Goal: Contribute content: Contribute content

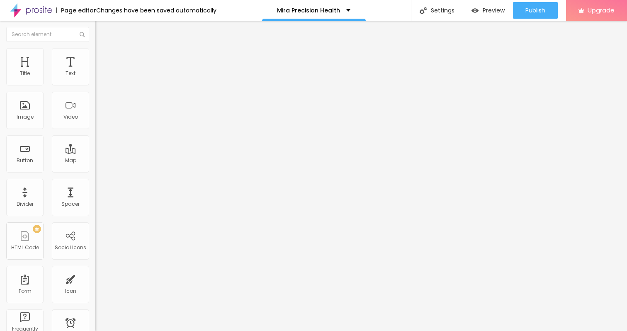
click at [95, 71] on span "Add image" at bounding box center [112, 67] width 34 height 7
click at [103, 57] on span "Style" at bounding box center [109, 53] width 12 height 7
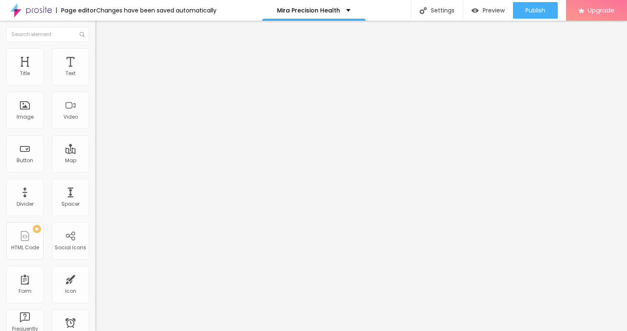
type input "45"
click at [95, 85] on input "range" at bounding box center [121, 81] width 53 height 7
click at [103, 59] on span "Advanced" at bounding box center [116, 61] width 27 height 7
type input "11"
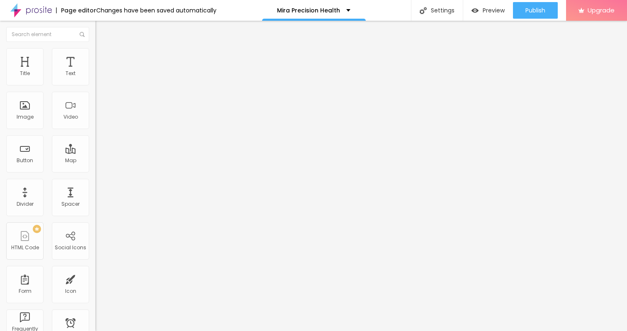
type input "11"
type input "13"
type input "14"
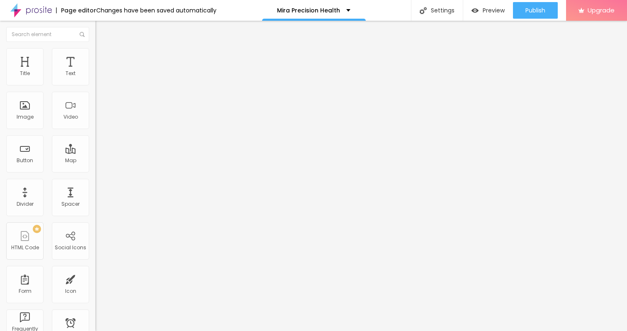
type input "15"
type input "16"
type input "17"
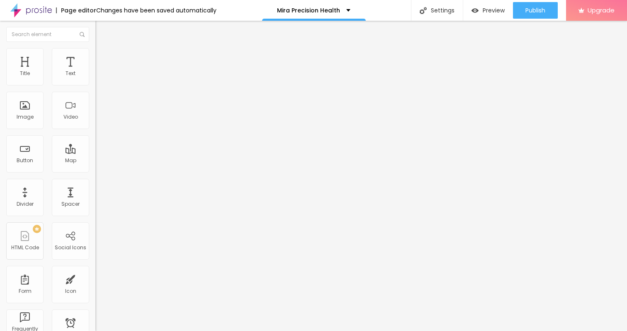
type input "17"
type input "18"
type input "20"
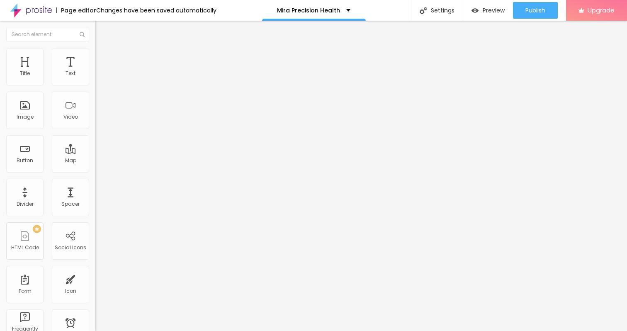
type input "21"
type input "23"
type input "24"
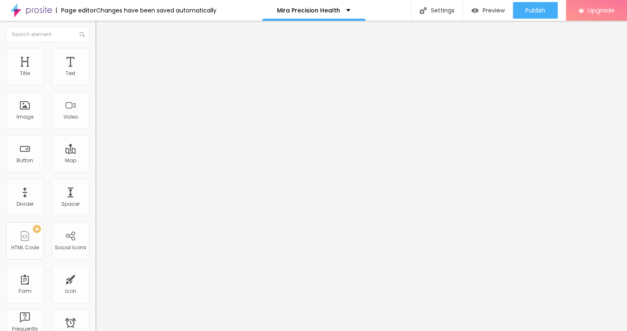
type input "24"
type input "26"
type input "28"
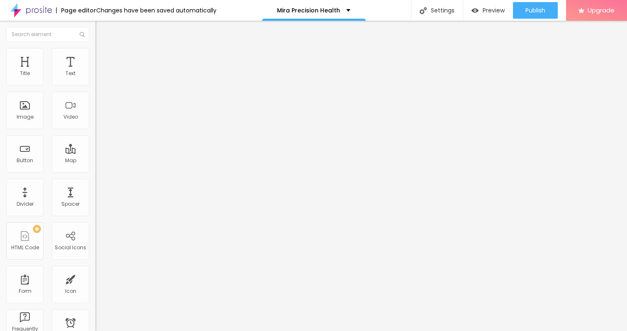
type input "29"
type input "30"
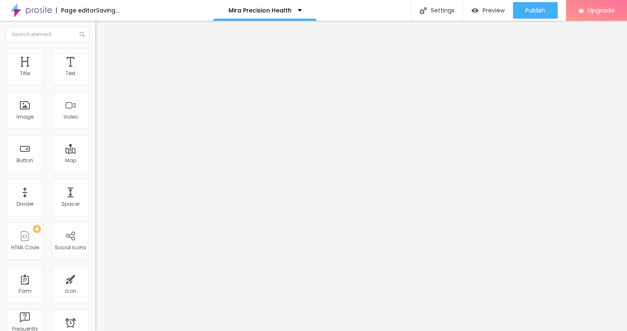
type input "29"
type input "28"
type input "27"
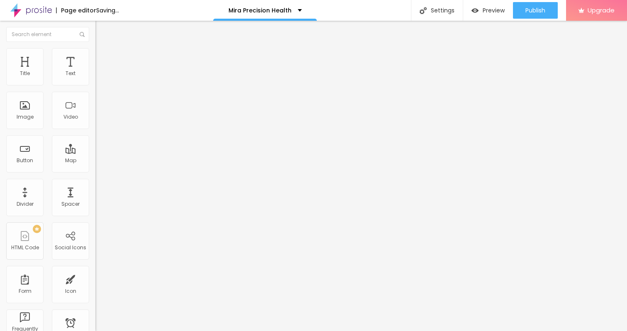
type input "27"
type input "26"
type input "24"
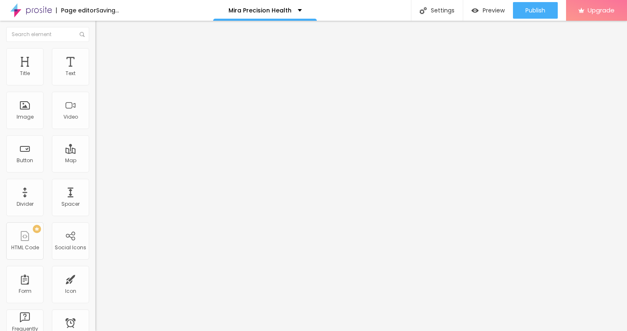
type input "23"
type input "22"
type input "21"
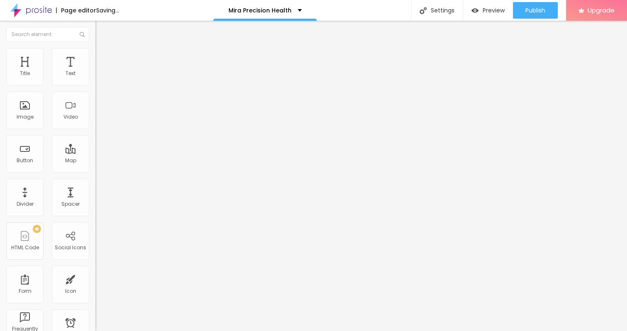
type input "21"
type input "20"
type input "19"
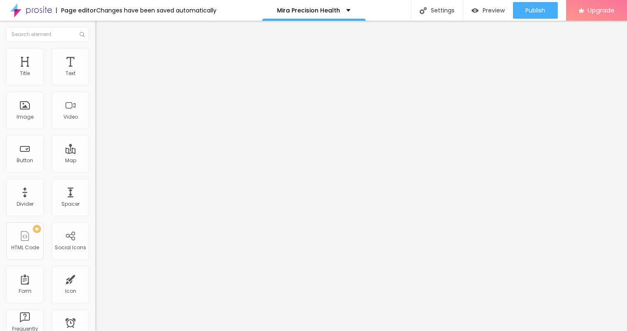
type input "18"
type input "17"
type input "16"
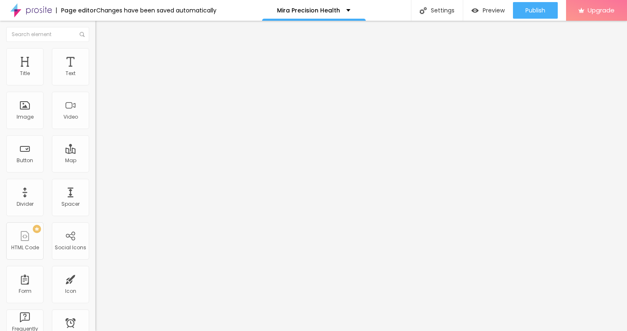
type input "16"
type input "15"
type input "14"
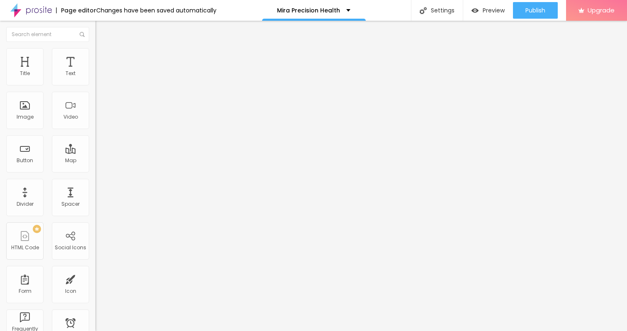
type input "13"
type input "14"
click at [95, 161] on input "range" at bounding box center [121, 164] width 53 height 7
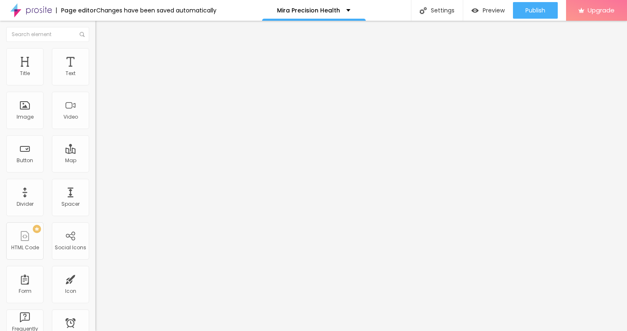
type input "13"
type input "12"
type input "11"
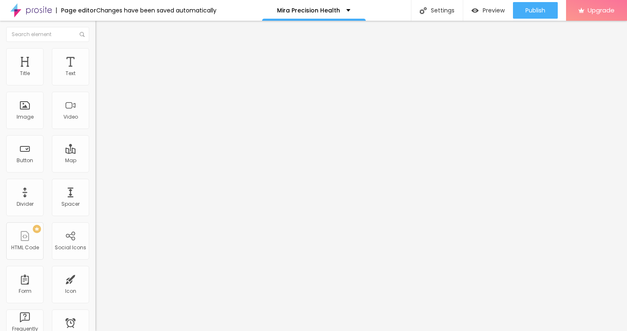
type input "11"
type input "10"
type input "9"
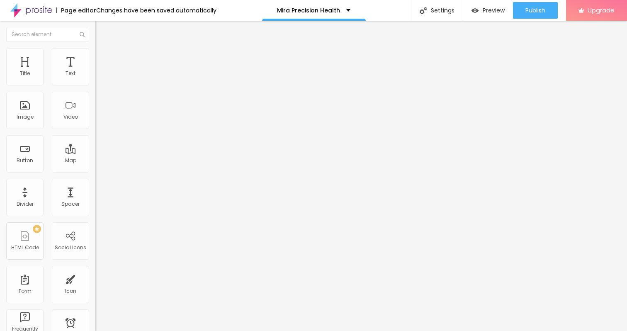
type input "8"
type input "7"
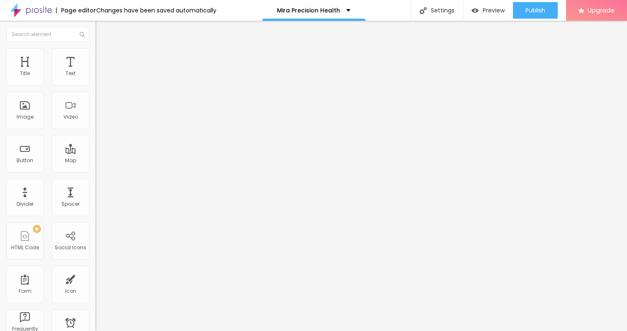
click at [95, 161] on input "range" at bounding box center [121, 164] width 53 height 7
type input "7"
type input "8"
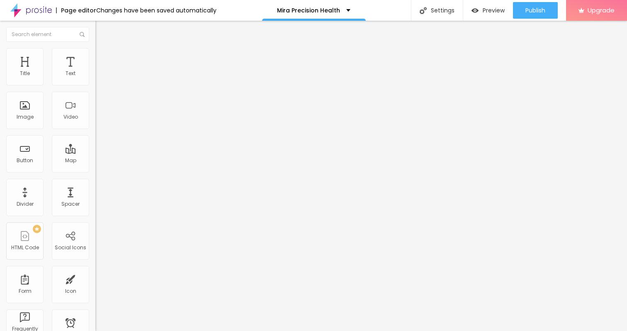
type input "9"
type input "10"
type input "11"
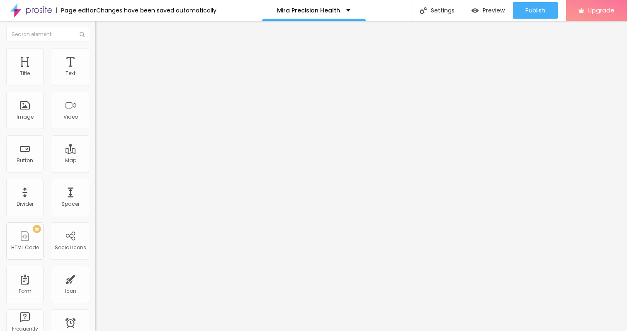
type input "11"
type input "12"
type input "13"
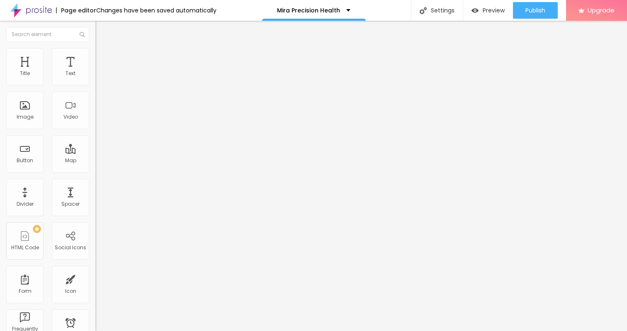
type input "13"
click at [95, 278] on input "range" at bounding box center [121, 281] width 53 height 7
click at [99, 77] on icon "button" at bounding box center [101, 74] width 5 height 5
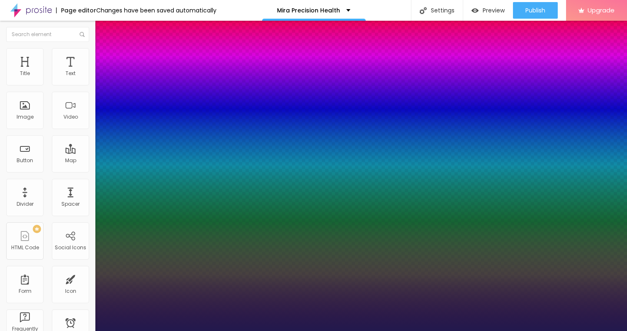
click at [73, 330] on div at bounding box center [313, 331] width 627 height 0
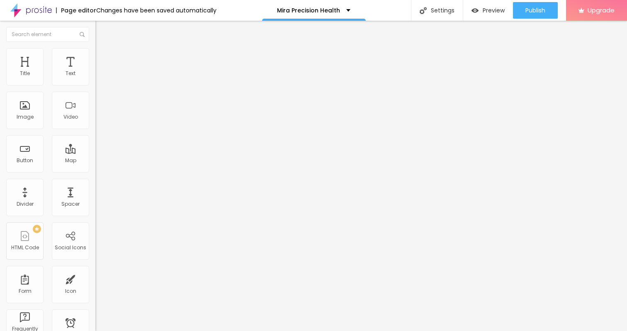
click at [103, 57] on span "Advanced" at bounding box center [116, 53] width 27 height 7
type input "13"
type input "14"
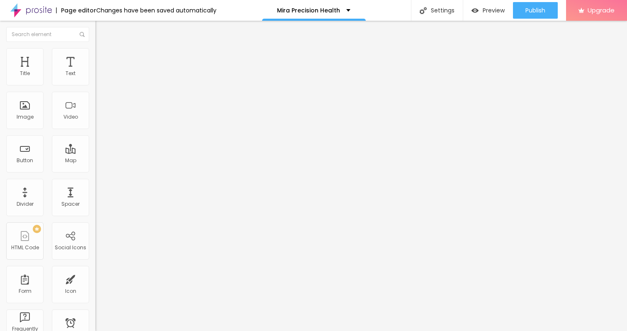
type input "15"
type input "17"
type input "18"
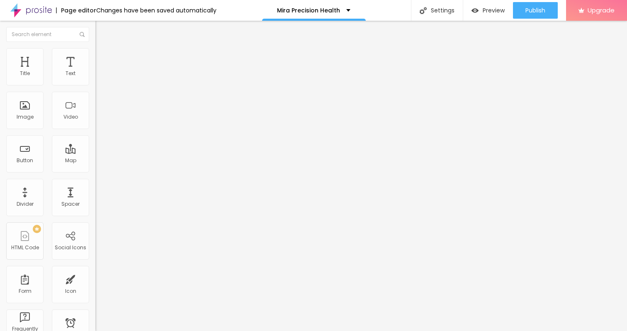
type input "18"
type input "20"
type input "21"
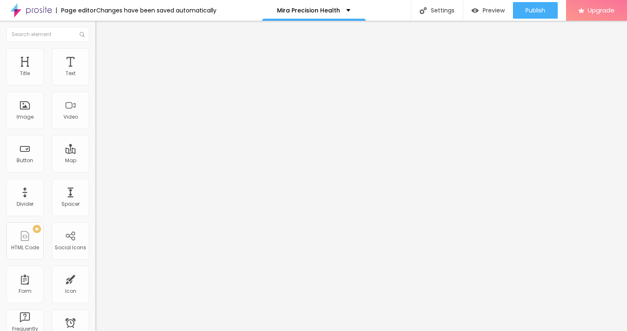
type input "22"
type input "23"
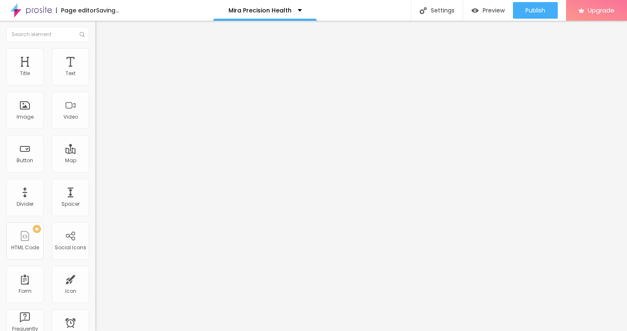
type input "24"
type input "25"
type input "26"
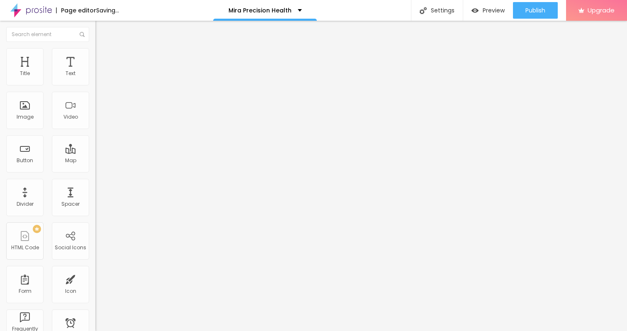
type input "26"
type input "27"
type input "28"
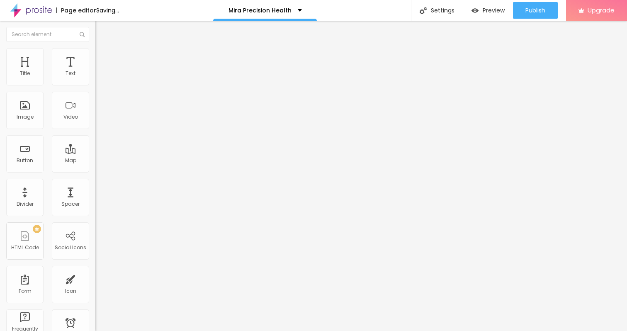
type input "32"
type input "33"
type input "34"
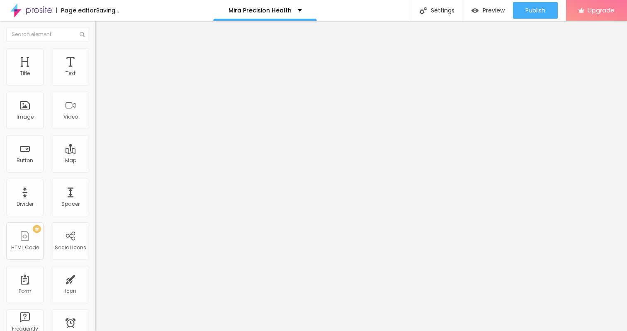
type input "34"
type input "35"
type input "36"
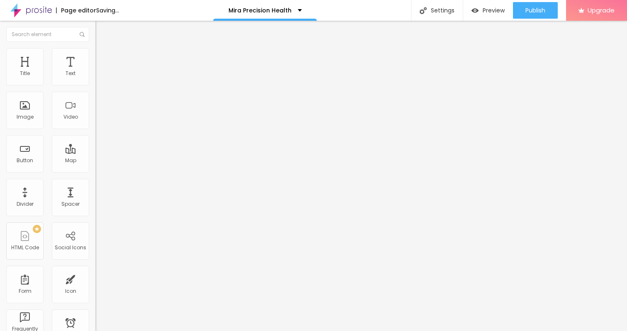
type input "37"
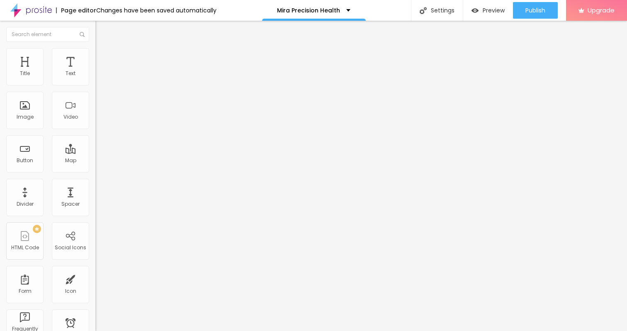
type input "36"
type input "35"
drag, startPoint x: 26, startPoint y: 80, endPoint x: 37, endPoint y: 78, distance: 11.3
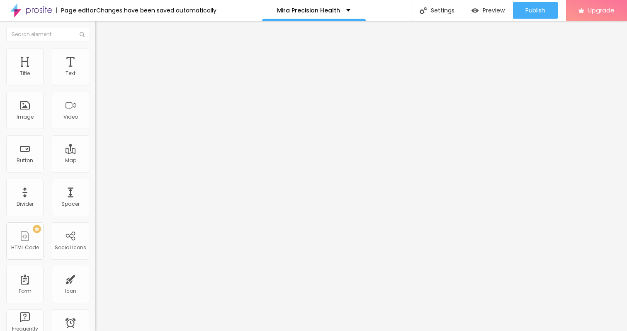
type input "35"
click at [95, 153] on input "range" at bounding box center [121, 156] width 53 height 7
type input "8"
type input "9"
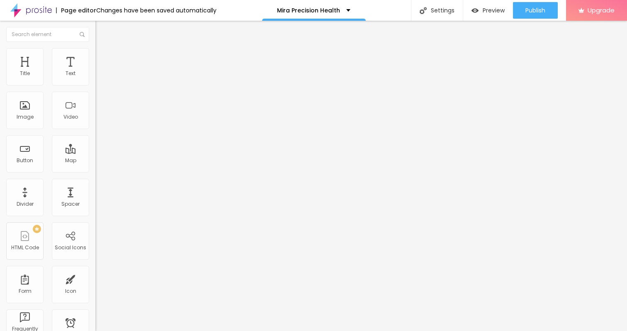
type input "9"
type input "13"
type input "14"
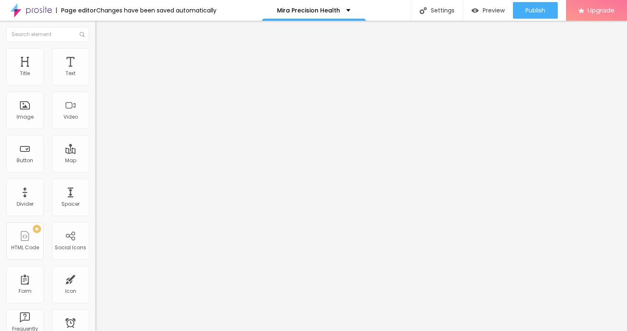
type input "15"
type input "16"
type input "17"
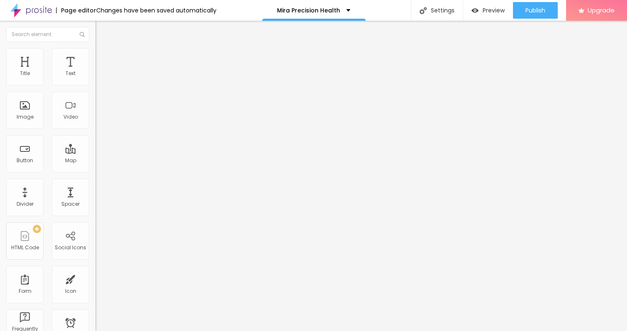
type input "17"
type input "18"
type input "19"
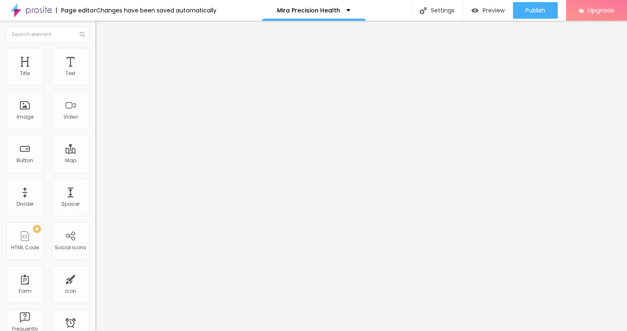
type input "20"
type input "21"
type input "27"
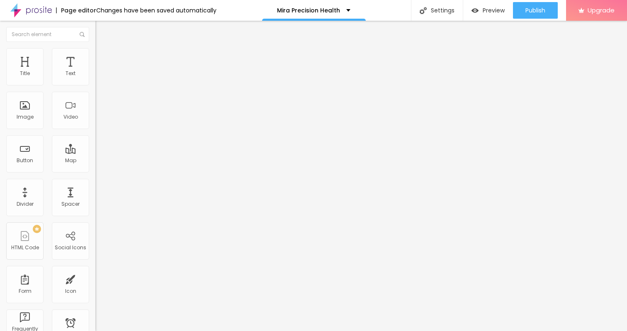
type input "27"
type input "29"
type input "31"
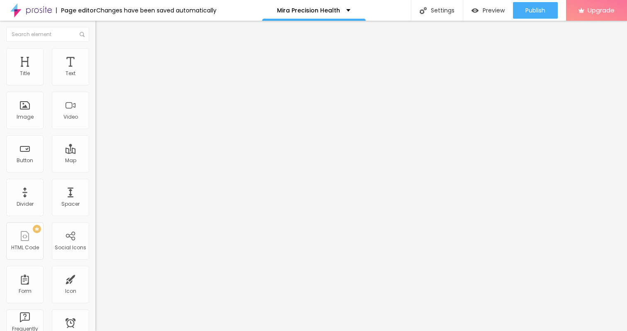
type input "32"
type input "33"
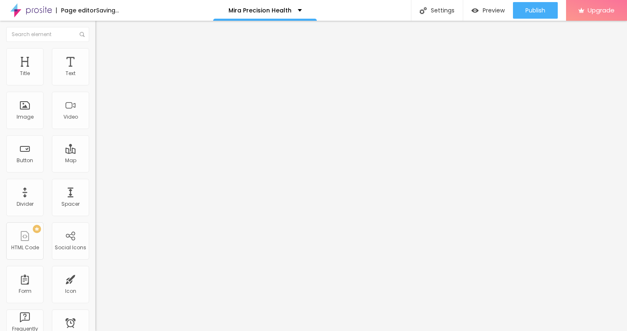
type input "32"
type input "31"
type input "30"
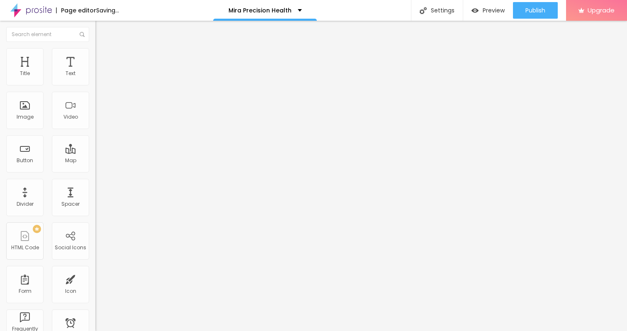
type input "30"
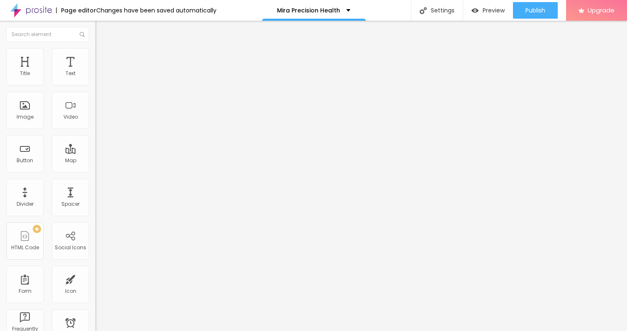
type input "29"
type input "28"
drag, startPoint x: 23, startPoint y: 97, endPoint x: 34, endPoint y: 98, distance: 10.4
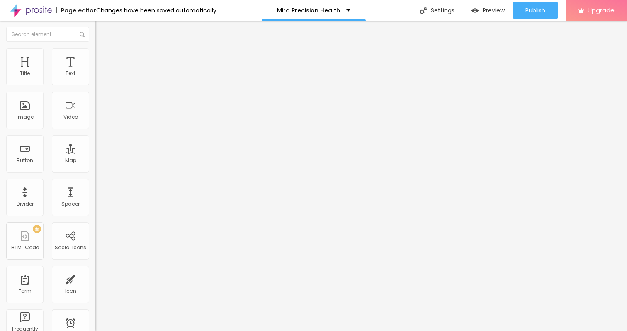
type input "28"
click at [95, 270] on input "range" at bounding box center [121, 273] width 53 height 7
click at [95, 48] on li "Style" at bounding box center [142, 44] width 95 height 8
click at [99, 77] on icon "button" at bounding box center [101, 74] width 5 height 5
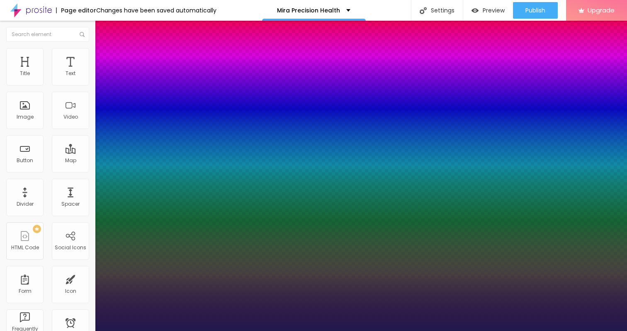
type input "1"
type input "17"
type input "1"
type input "18"
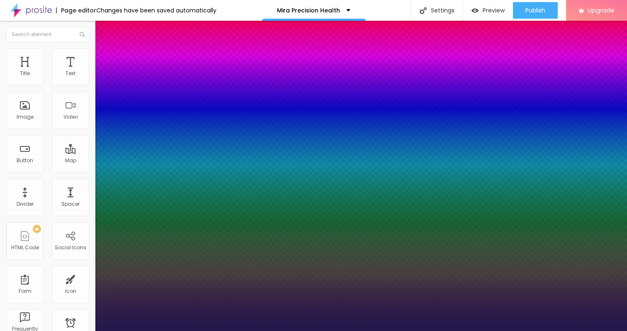
type input "18"
type input "1"
type input "19"
type input "1"
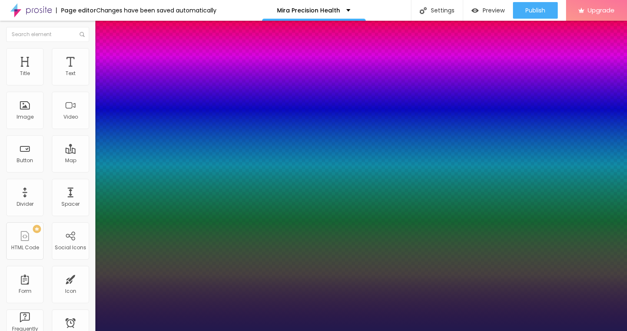
type input "20"
type input "1"
type input "21"
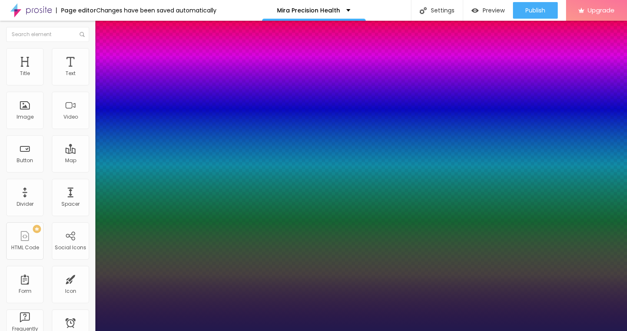
type input "1"
drag, startPoint x: 112, startPoint y: 141, endPoint x: 120, endPoint y: 141, distance: 7.9
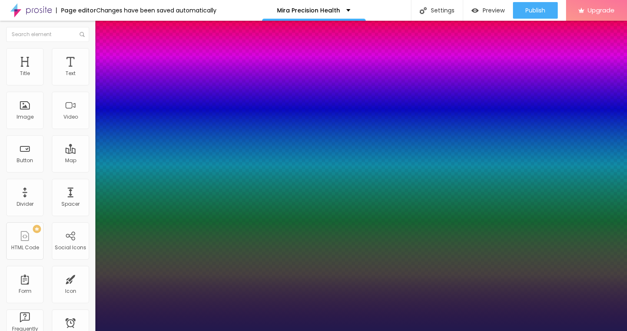
drag, startPoint x: 106, startPoint y: 160, endPoint x: 111, endPoint y: 160, distance: 5.0
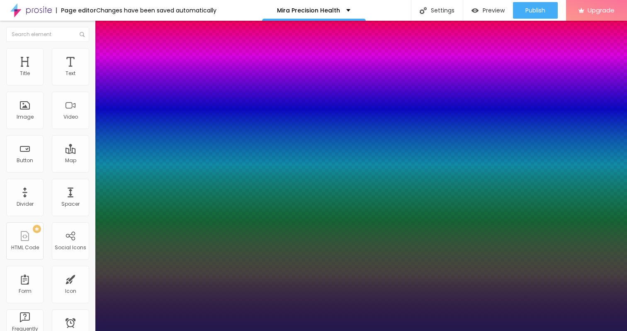
click at [250, 330] on div at bounding box center [313, 331] width 627 height 0
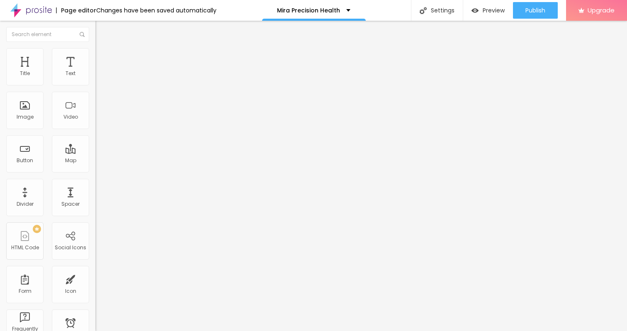
click at [95, 80] on button "button" at bounding box center [101, 75] width 12 height 9
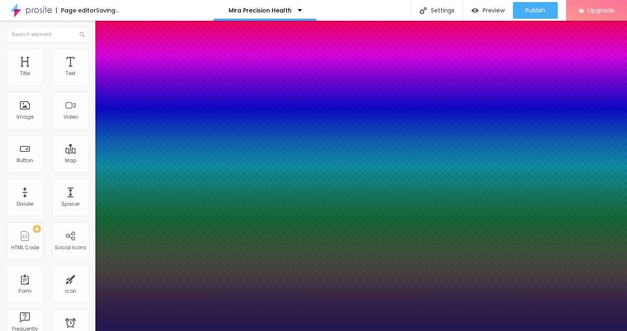
click at [66, 330] on div at bounding box center [313, 331] width 627 height 0
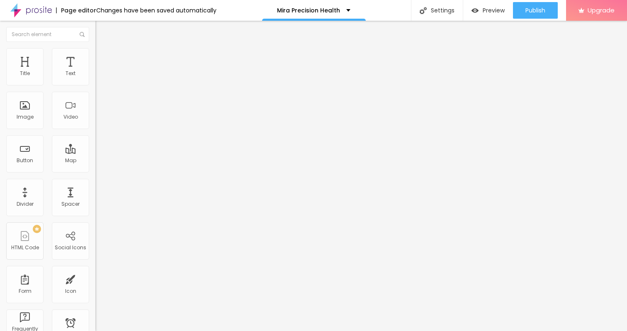
click at [103, 56] on span "Advanced" at bounding box center [116, 53] width 27 height 7
drag, startPoint x: 38, startPoint y: 80, endPoint x: 32, endPoint y: 80, distance: 6.6
click at [95, 153] on input "range" at bounding box center [121, 156] width 53 height 7
click at [95, 270] on input "range" at bounding box center [121, 273] width 53 height 7
click at [103, 49] on span "Style" at bounding box center [109, 45] width 12 height 7
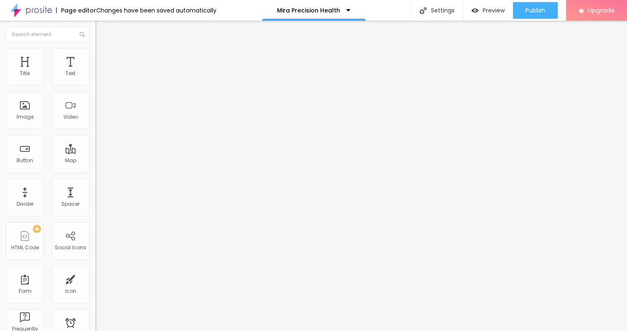
click at [99, 77] on icon "button" at bounding box center [101, 74] width 5 height 5
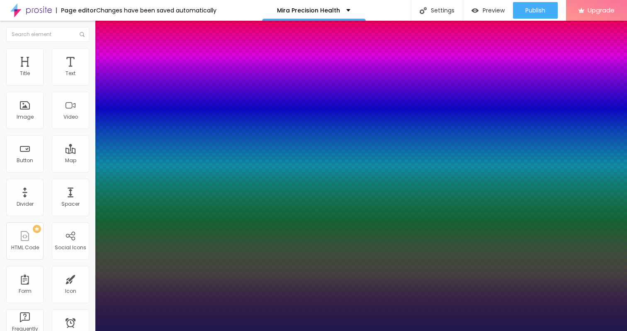
click at [296, 330] on div at bounding box center [313, 331] width 627 height 0
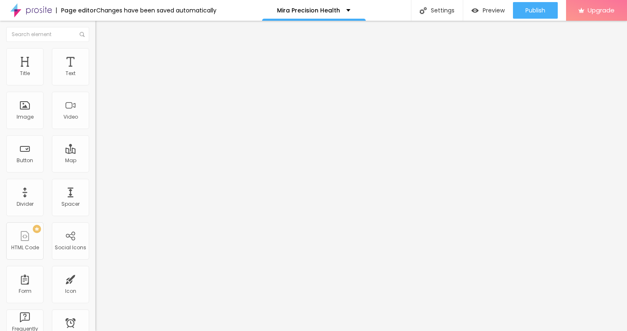
click at [95, 78] on input "Click me" at bounding box center [145, 74] width 100 height 8
paste input "→ VIEW DOCUMENT HERE"
click at [95, 171] on input "https://" at bounding box center [145, 167] width 100 height 8
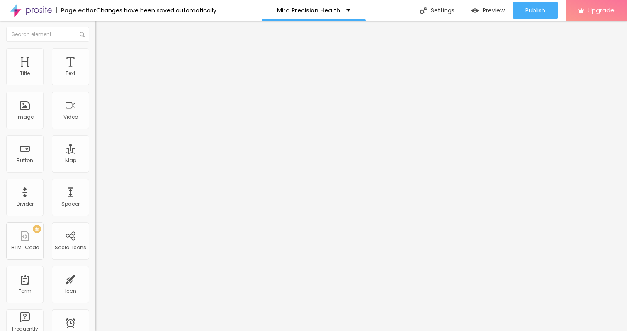
click at [95, 170] on input "https://" at bounding box center [145, 167] width 100 height 8
paste input "[DOMAIN_NAME][URL]"
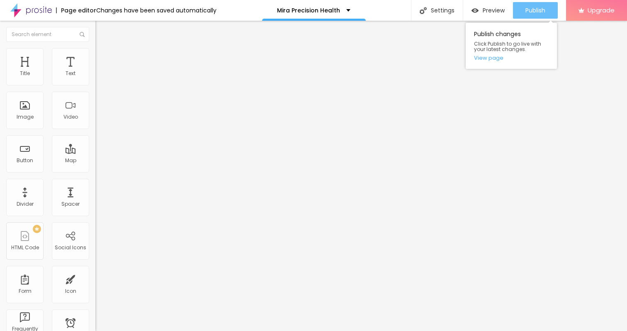
click at [536, 10] on span "Publish" at bounding box center [535, 10] width 20 height 7
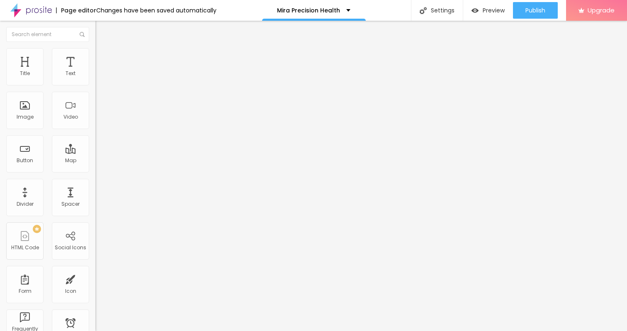
click at [23, 10] on img at bounding box center [30, 10] width 41 height 21
